Goal: Find specific page/section: Find specific page/section

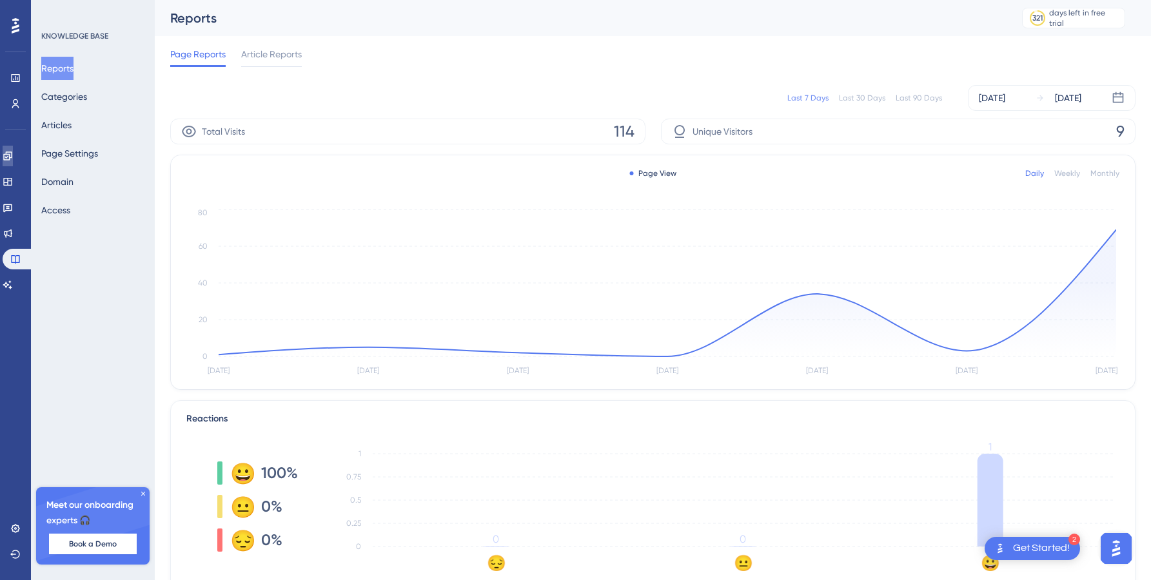
click at [13, 161] on link at bounding box center [8, 156] width 10 height 21
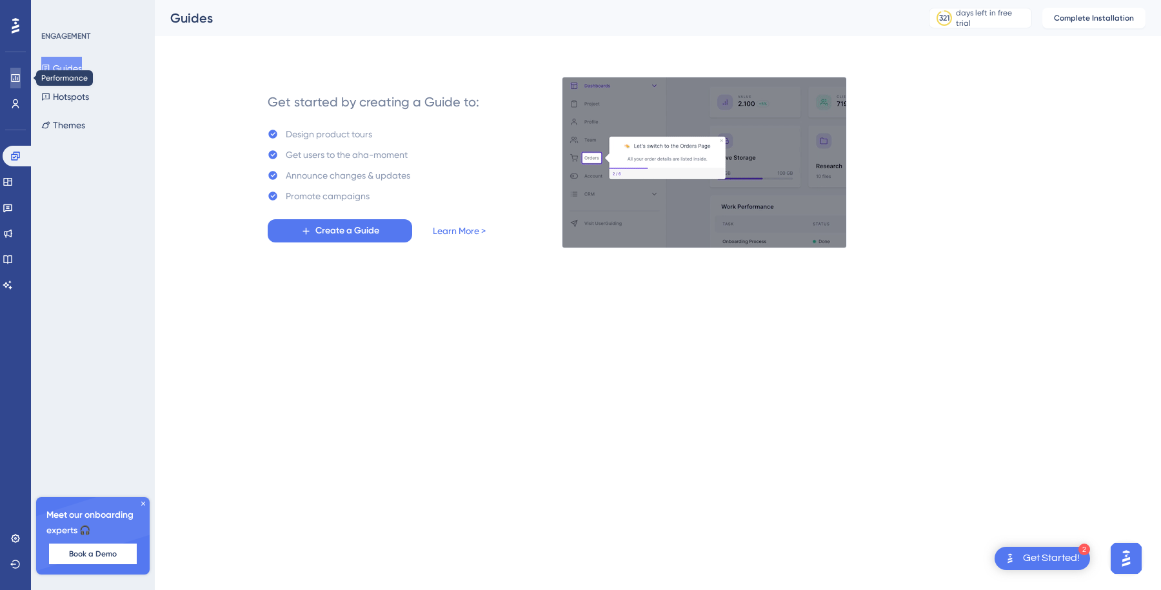
click at [15, 82] on icon at bounding box center [15, 78] width 10 height 10
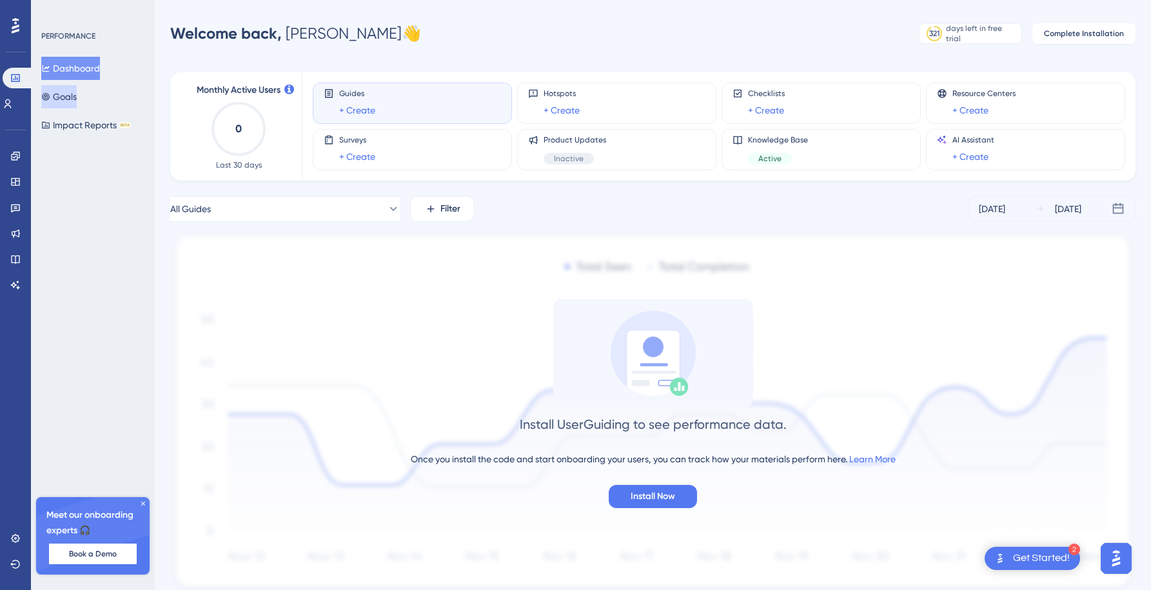
click at [72, 99] on button "Goals" at bounding box center [58, 96] width 35 height 23
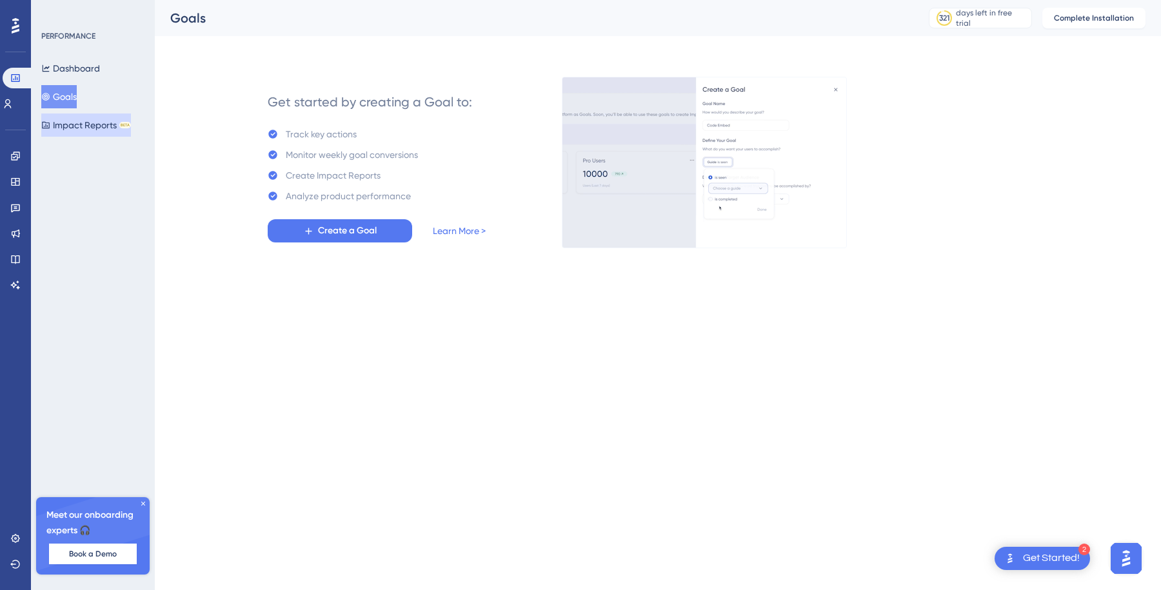
click at [72, 126] on button "Impact Reports BETA" at bounding box center [86, 125] width 90 height 23
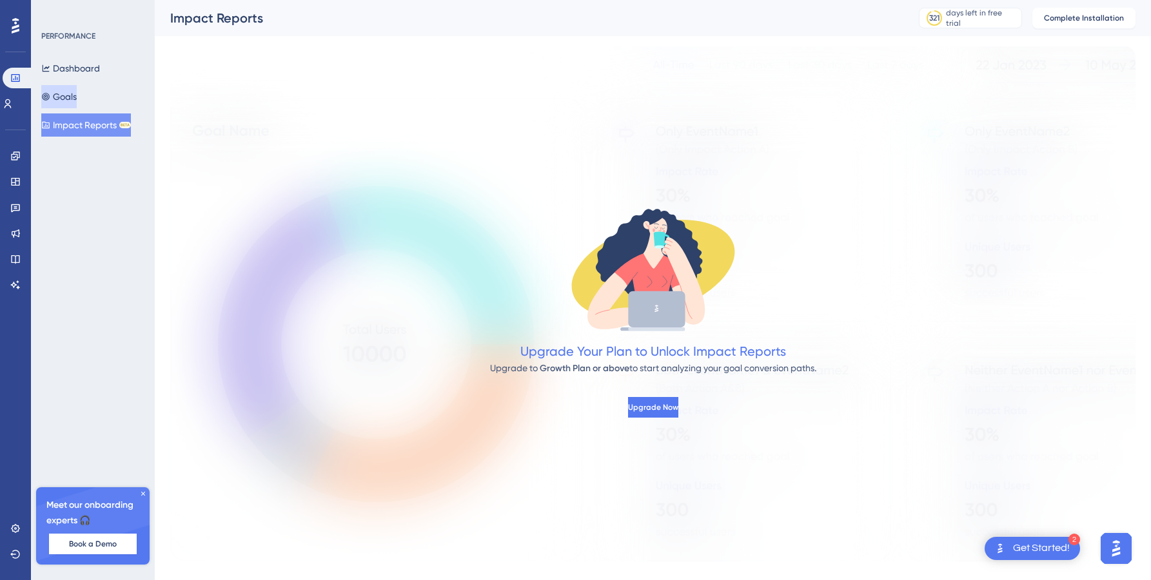
click at [77, 91] on button "Goals" at bounding box center [58, 96] width 35 height 23
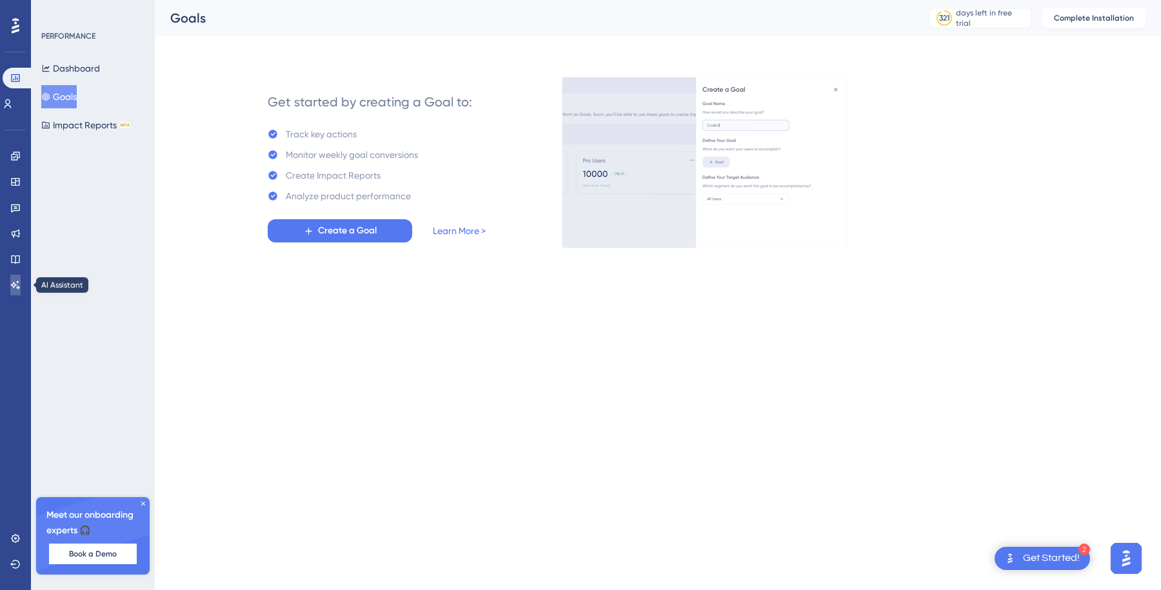
click at [13, 282] on icon at bounding box center [15, 285] width 9 height 8
